Goal: Information Seeking & Learning: Learn about a topic

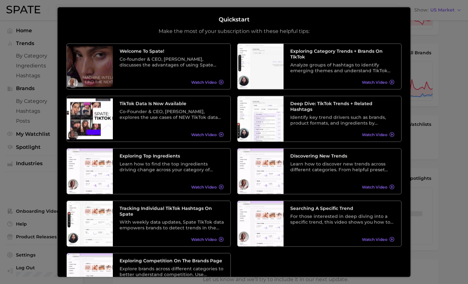
scroll to position [225, 0]
click at [433, 56] on div at bounding box center [234, 36] width 468 height 523
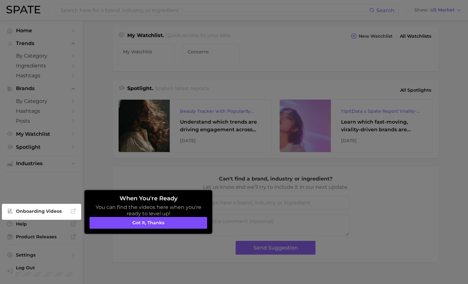
click at [132, 225] on button "Got it, thanks" at bounding box center [148, 223] width 118 height 12
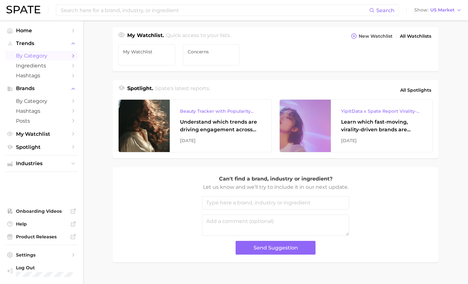
click at [32, 52] on link "by Category" at bounding box center [41, 56] width 73 height 10
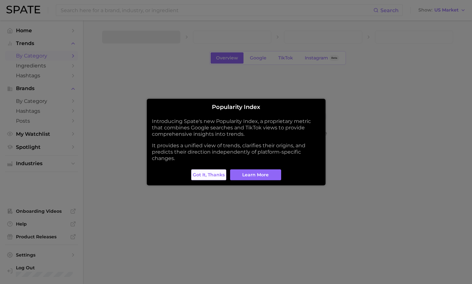
click at [220, 172] on span "Got it, thanks" at bounding box center [209, 174] width 32 height 5
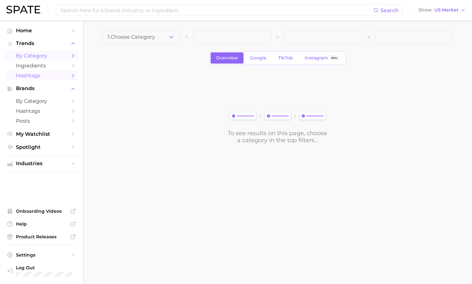
click at [38, 75] on span "Hashtags" at bounding box center [41, 76] width 51 height 6
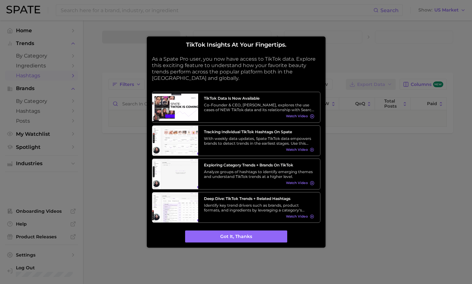
click at [216, 240] on div "TikTok insights at your fingertips. As a Spate Pro user, you now have access to…" at bounding box center [236, 141] width 179 height 211
click at [215, 234] on button "Got it, thanks" at bounding box center [236, 237] width 102 height 12
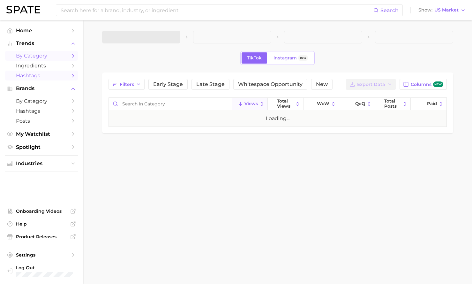
click at [26, 58] on span "by Category" at bounding box center [41, 56] width 51 height 6
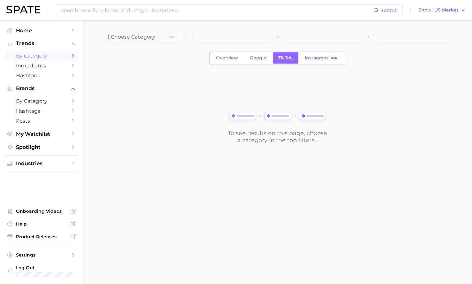
click at [154, 44] on div "1. Choose Category Overview Google TikTok Instagram Beta To see results on this…" at bounding box center [277, 87] width 351 height 113
click at [156, 41] on button "1. Choose Category" at bounding box center [141, 37] width 78 height 13
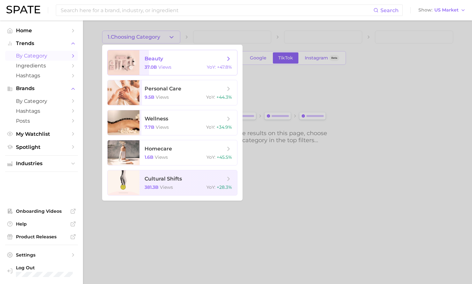
click at [182, 62] on span "beauty" at bounding box center [185, 58] width 80 height 7
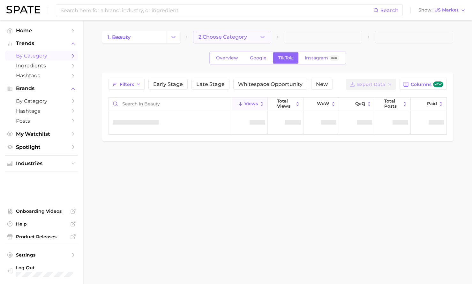
click at [244, 39] on button "2. Choose Category" at bounding box center [232, 37] width 78 height 13
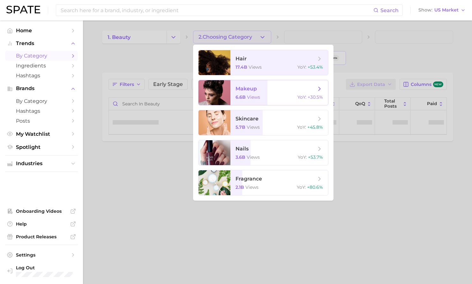
click at [262, 95] on div "6.6b views YoY : +30.5%" at bounding box center [280, 97] width 88 height 6
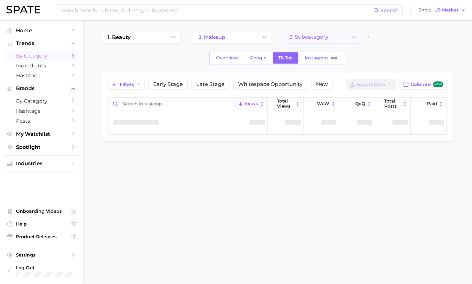
click at [355, 38] on icon "button" at bounding box center [353, 37] width 7 height 7
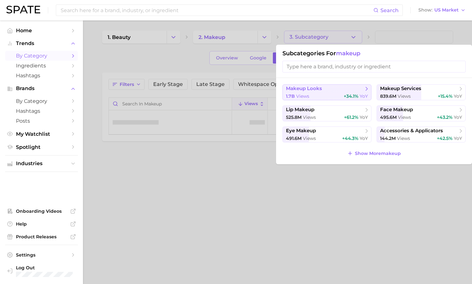
click at [346, 86] on button "makeup looks 1.7b views +34.1% YoY" at bounding box center [327, 92] width 89 height 16
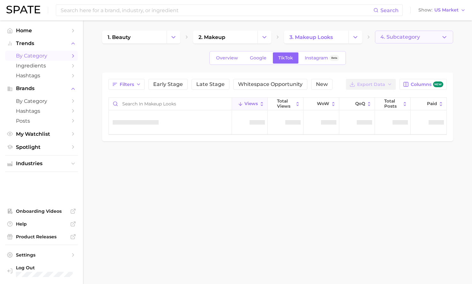
click at [435, 38] on button "4. Subcategory" at bounding box center [414, 37] width 78 height 13
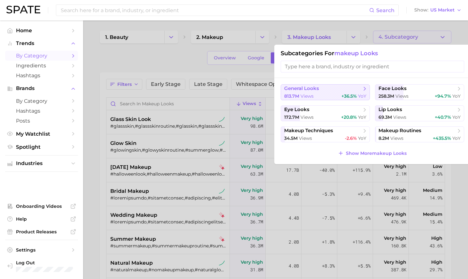
click at [354, 91] on button "general looks 813.7m views +36.5% YoY" at bounding box center [324, 92] width 89 height 16
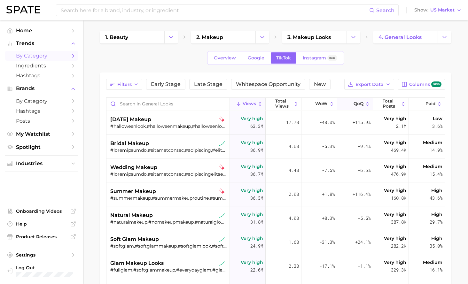
click at [360, 107] on button "QoQ" at bounding box center [355, 104] width 36 height 12
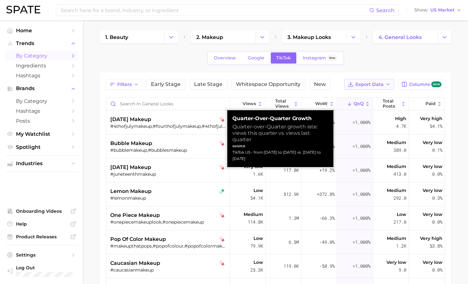
click at [376, 84] on span "Export Data" at bounding box center [369, 84] width 28 height 5
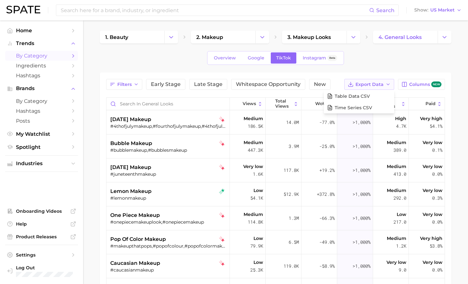
click at [376, 84] on span "Export Data" at bounding box center [369, 84] width 28 height 5
click at [428, 87] on span "Columns new" at bounding box center [425, 84] width 32 height 6
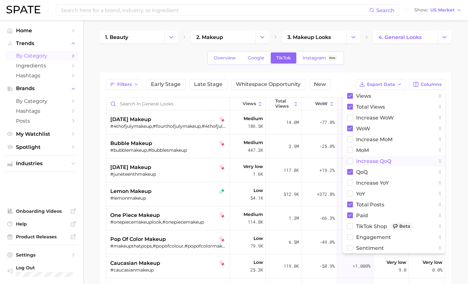
click at [378, 158] on span "increase QoQ" at bounding box center [373, 160] width 35 height 5
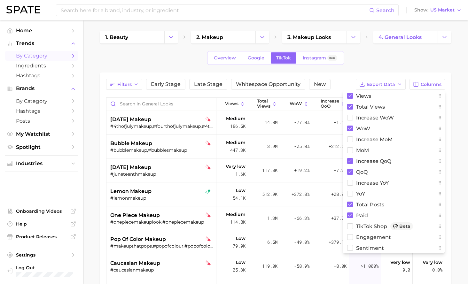
click at [467, 119] on main "1. beauty 2. makeup 3. makeup looks 4. general looks Overview Google TikTok Ins…" at bounding box center [275, 219] width 385 height 399
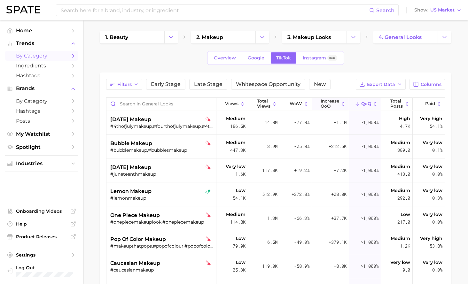
click at [333, 102] on span "increase QoQ" at bounding box center [329, 104] width 19 height 10
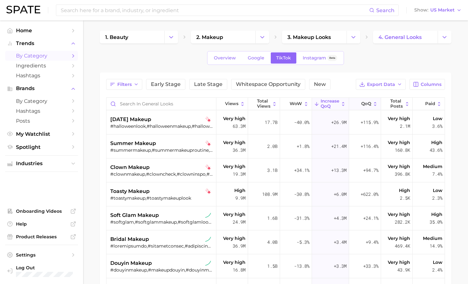
click at [361, 102] on span "QoQ" at bounding box center [366, 103] width 10 height 5
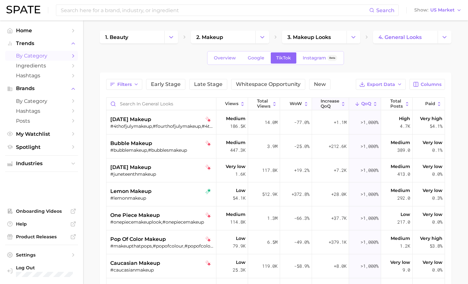
click at [333, 103] on span "increase QoQ" at bounding box center [329, 104] width 19 height 10
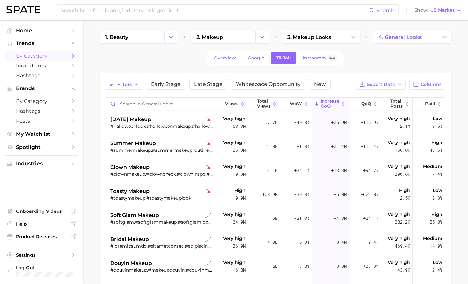
click at [461, 143] on main "1. beauty 2. makeup 3. makeup looks 4. general looks Overview Google TikTok Ins…" at bounding box center [275, 219] width 385 height 399
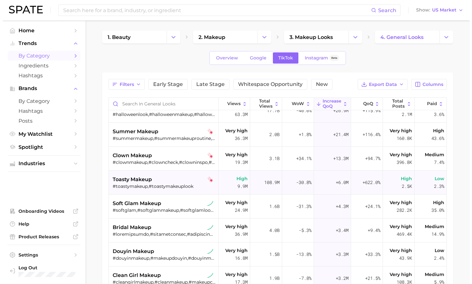
scroll to position [11, 0]
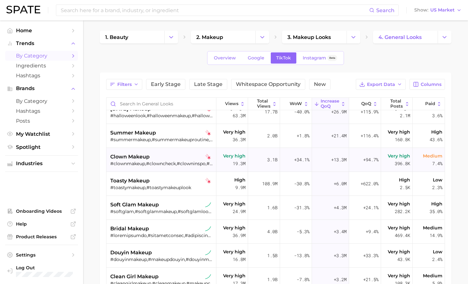
click at [146, 160] on span "clown makeup" at bounding box center [129, 157] width 39 height 8
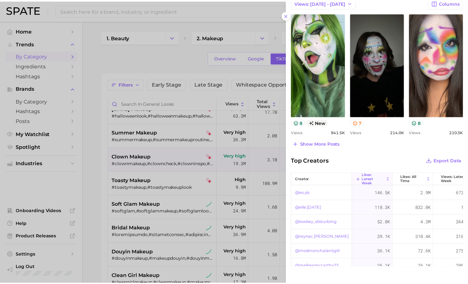
scroll to position [250, 0]
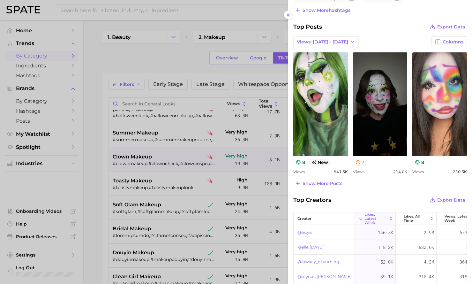
click at [91, 121] on div at bounding box center [236, 142] width 472 height 284
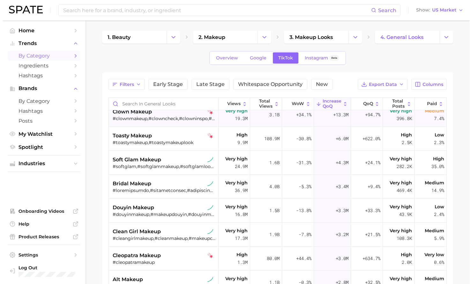
scroll to position [0, 0]
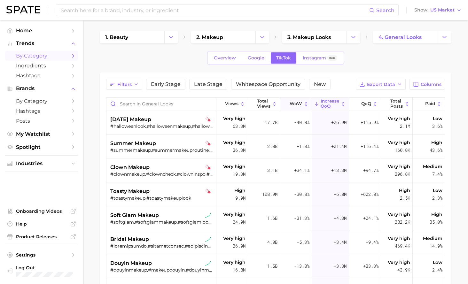
click at [289, 104] on span "WoW" at bounding box center [295, 103] width 12 height 5
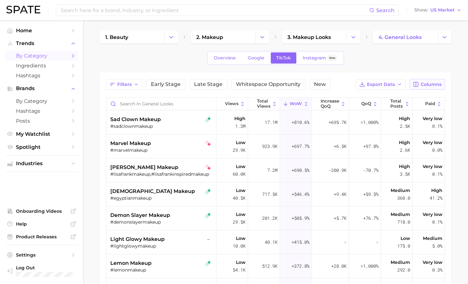
click at [420, 82] on button "Columns" at bounding box center [426, 84] width 35 height 11
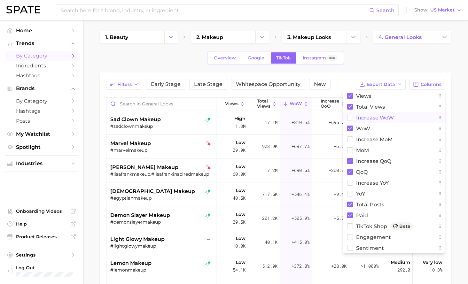
click at [361, 117] on span "Increase WoW" at bounding box center [375, 117] width 38 height 5
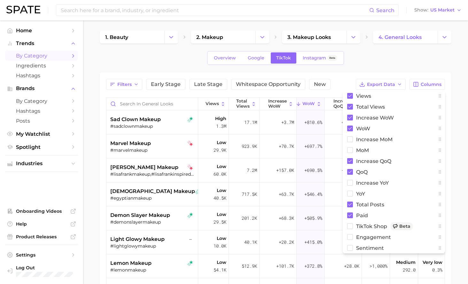
click at [103, 116] on div "Filters Early Stage Late Stage Whitespace Opportunity New Export Data Columns V…" at bounding box center [275, 230] width 351 height 315
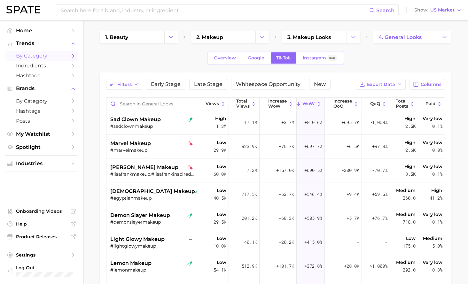
click at [98, 119] on main "1. beauty 2. makeup 3. makeup looks 4. general looks Overview Google TikTok Ins…" at bounding box center [275, 219] width 385 height 399
click at [279, 102] on span "Increase WoW" at bounding box center [277, 104] width 19 height 10
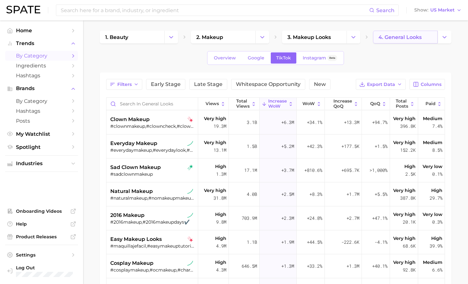
click at [406, 37] on span "4. general looks" at bounding box center [399, 37] width 43 height 6
click at [444, 38] on polyline "Change Category" at bounding box center [444, 37] width 4 height 2
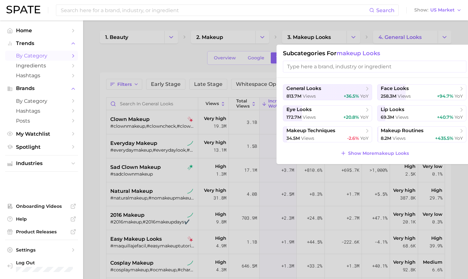
click at [165, 216] on div at bounding box center [234, 139] width 468 height 279
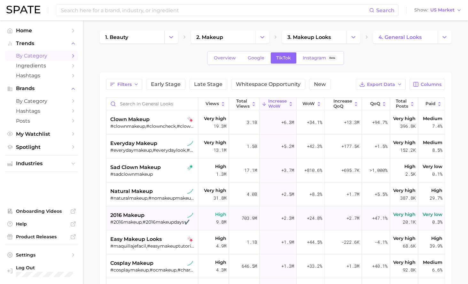
click at [136, 217] on span "2016 makeup" at bounding box center [127, 215] width 34 height 8
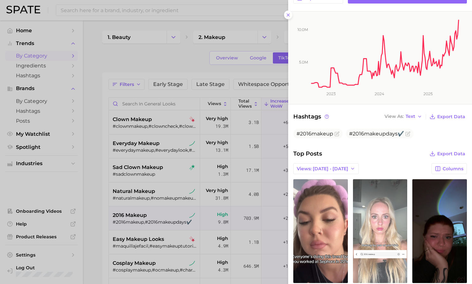
scroll to position [178, 0]
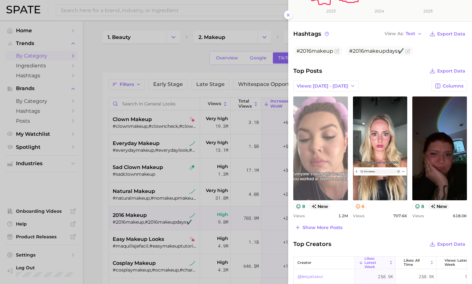
click at [332, 172] on link "view post on TikTok" at bounding box center [321, 148] width 55 height 104
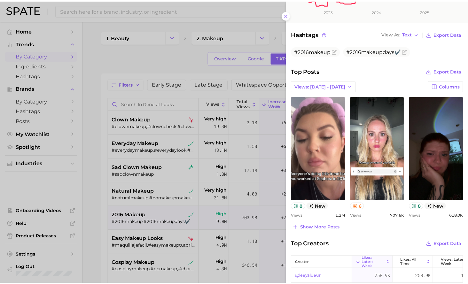
scroll to position [275, 0]
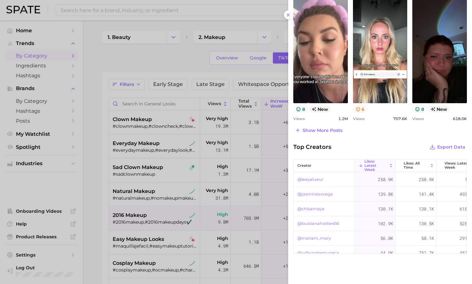
click at [94, 201] on div at bounding box center [236, 142] width 472 height 284
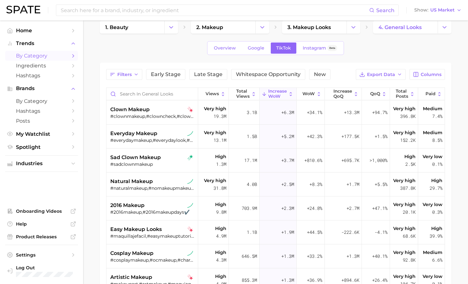
scroll to position [0, 0]
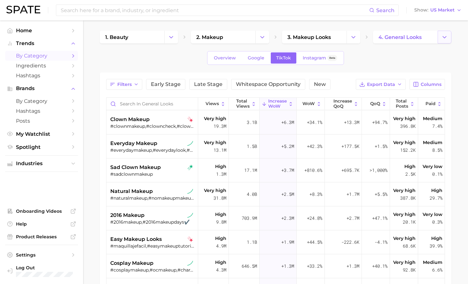
click at [447, 40] on button "Change Category" at bounding box center [444, 37] width 14 height 13
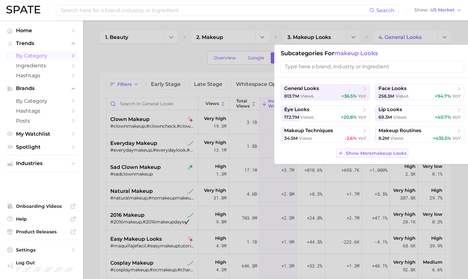
click at [368, 155] on span "Show More makeup looks" at bounding box center [376, 153] width 61 height 5
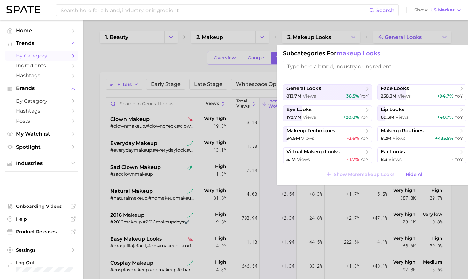
click at [351, 25] on div at bounding box center [234, 139] width 468 height 279
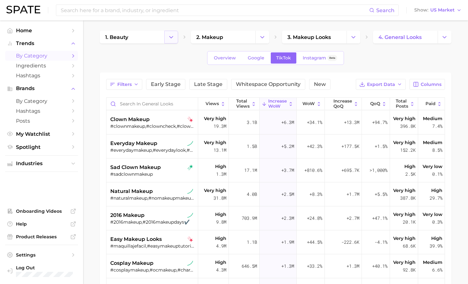
click at [177, 35] on button "Change Category" at bounding box center [171, 37] width 14 height 13
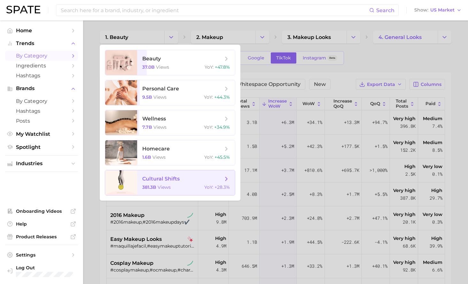
click at [177, 185] on div "381.3b views YoY : +28.3%" at bounding box center [186, 187] width 88 height 6
